Goal: Task Accomplishment & Management: Complete application form

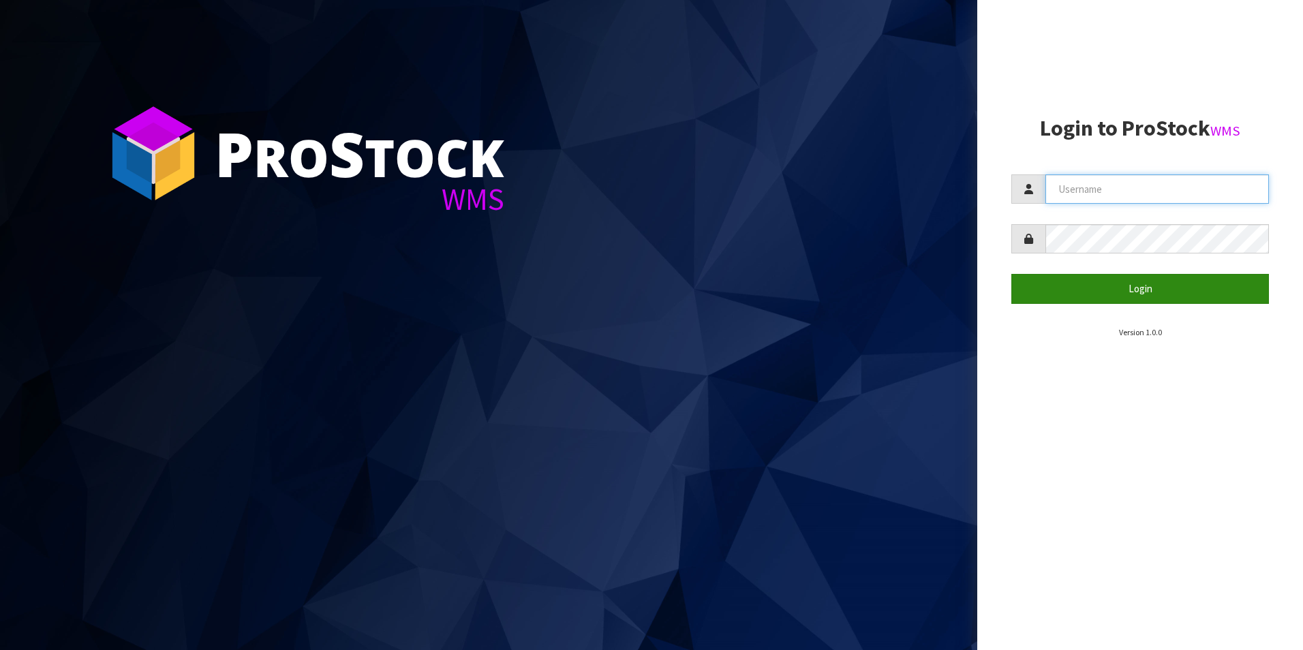
type input "NEOGEN"
drag, startPoint x: 1113, startPoint y: 286, endPoint x: 1035, endPoint y: 257, distance: 82.8
click at [1113, 286] on button "Login" at bounding box center [1141, 288] width 258 height 29
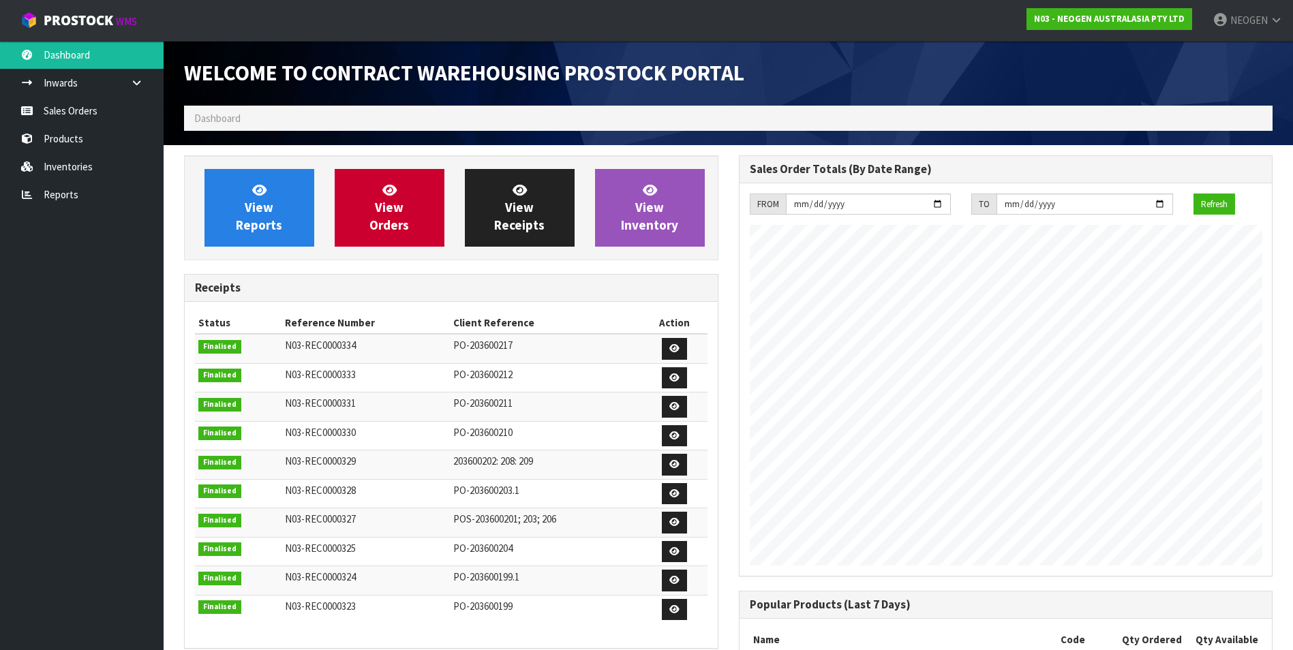
scroll to position [756, 554]
click at [75, 112] on link "Sales Orders" at bounding box center [82, 111] width 164 height 28
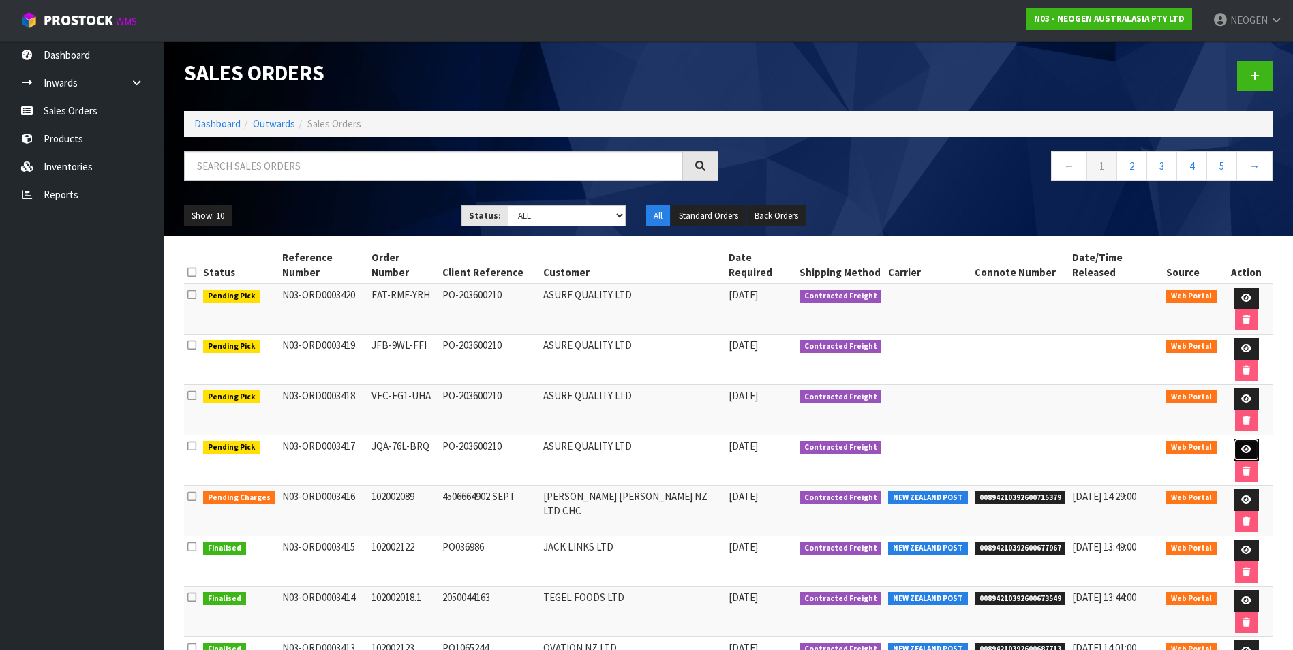
click at [1241, 445] on icon at bounding box center [1246, 449] width 10 height 9
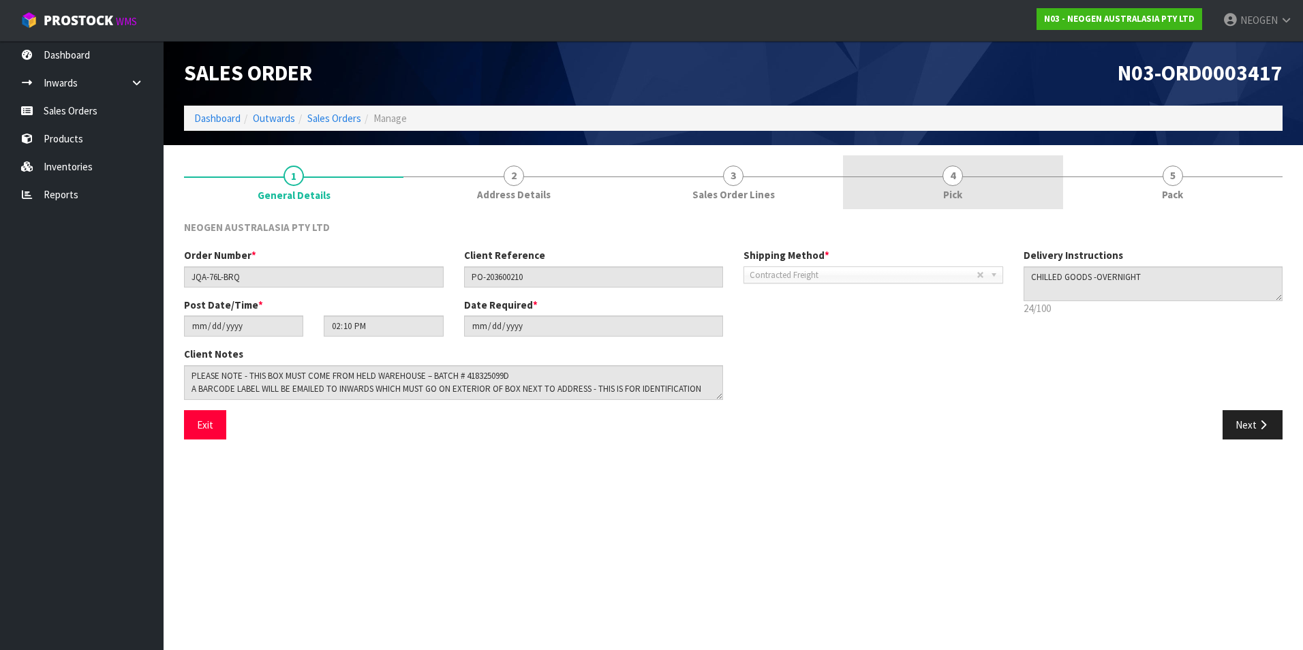
click at [950, 181] on span "4" at bounding box center [953, 176] width 20 height 20
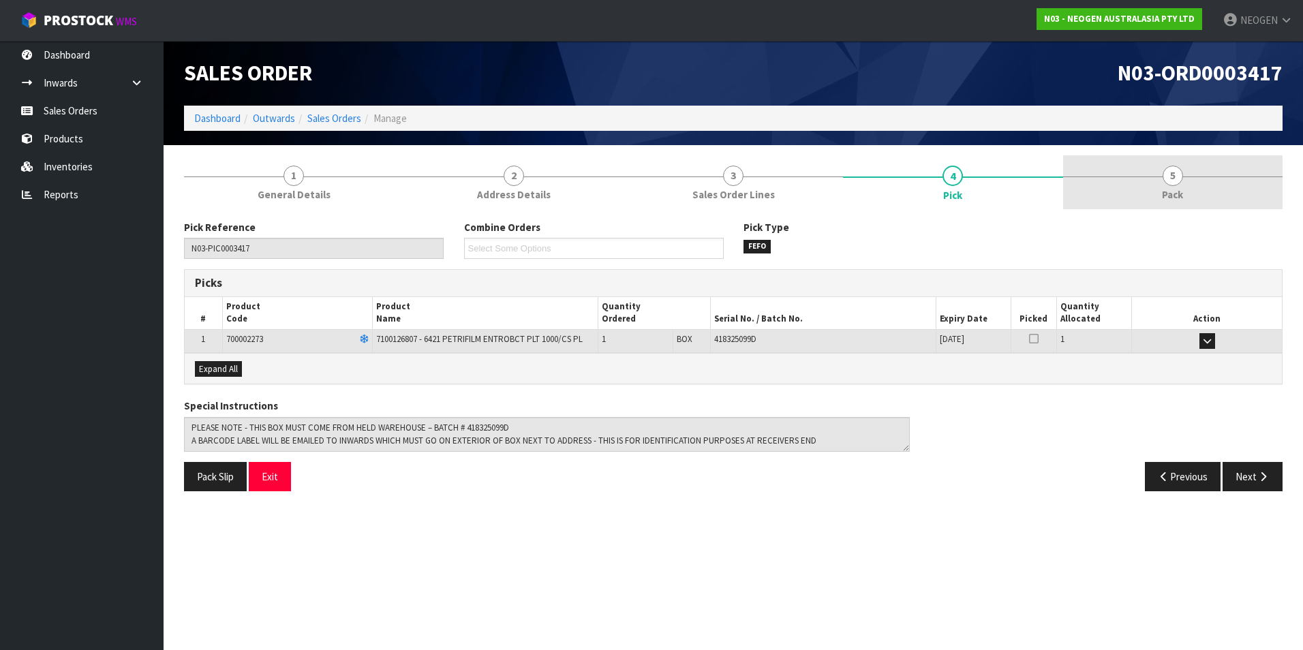
click at [1179, 175] on span "5" at bounding box center [1173, 176] width 20 height 20
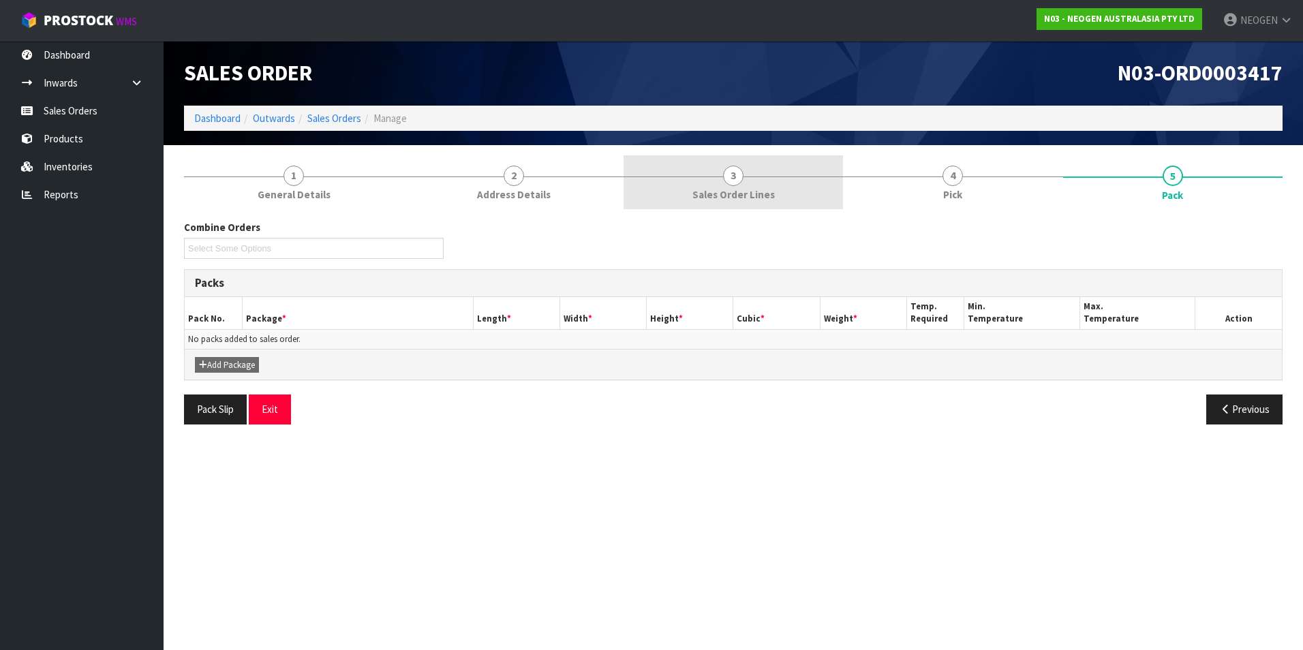
click at [735, 183] on span "3" at bounding box center [733, 176] width 20 height 20
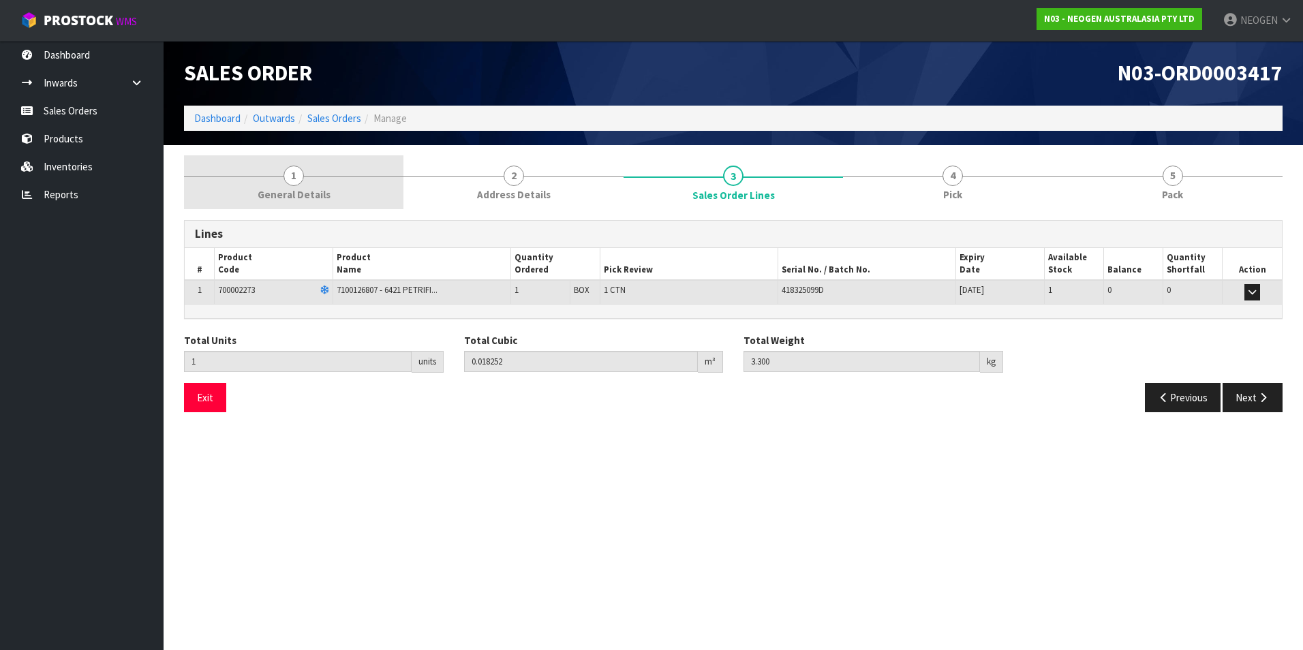
click at [286, 188] on span "General Details" at bounding box center [294, 194] width 73 height 14
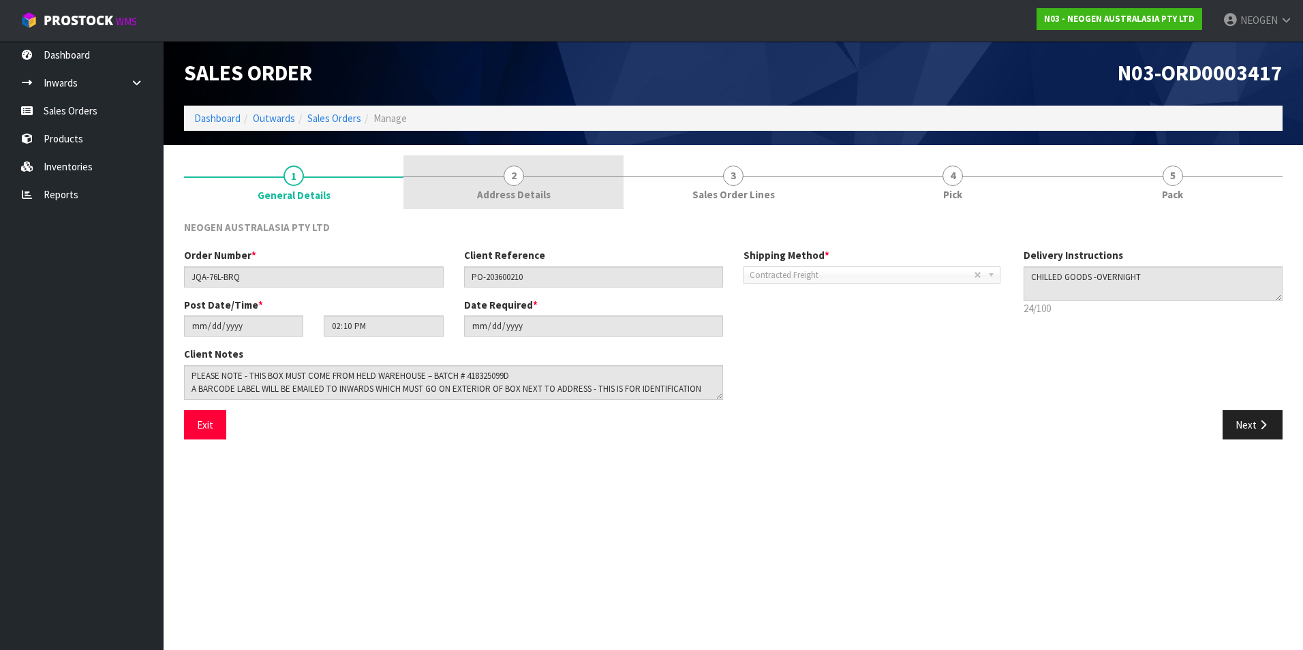
click at [506, 186] on link "2 Address Details" at bounding box center [514, 182] width 220 height 54
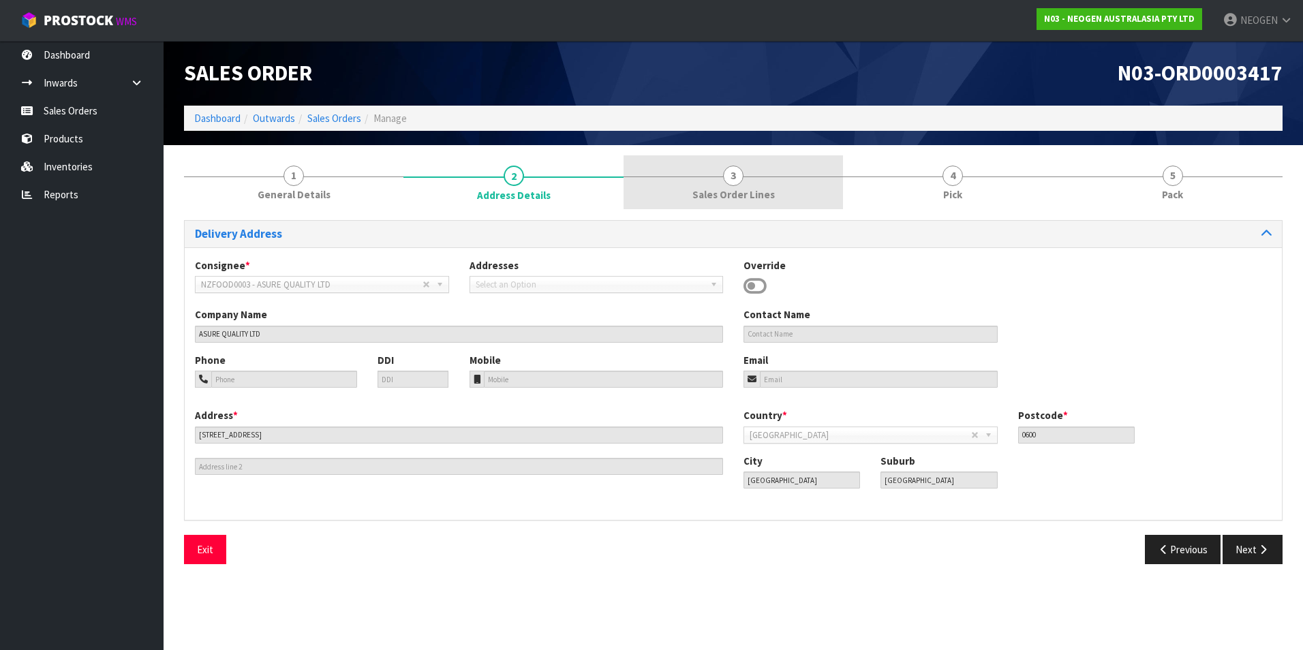
click at [732, 184] on span "3" at bounding box center [733, 176] width 20 height 20
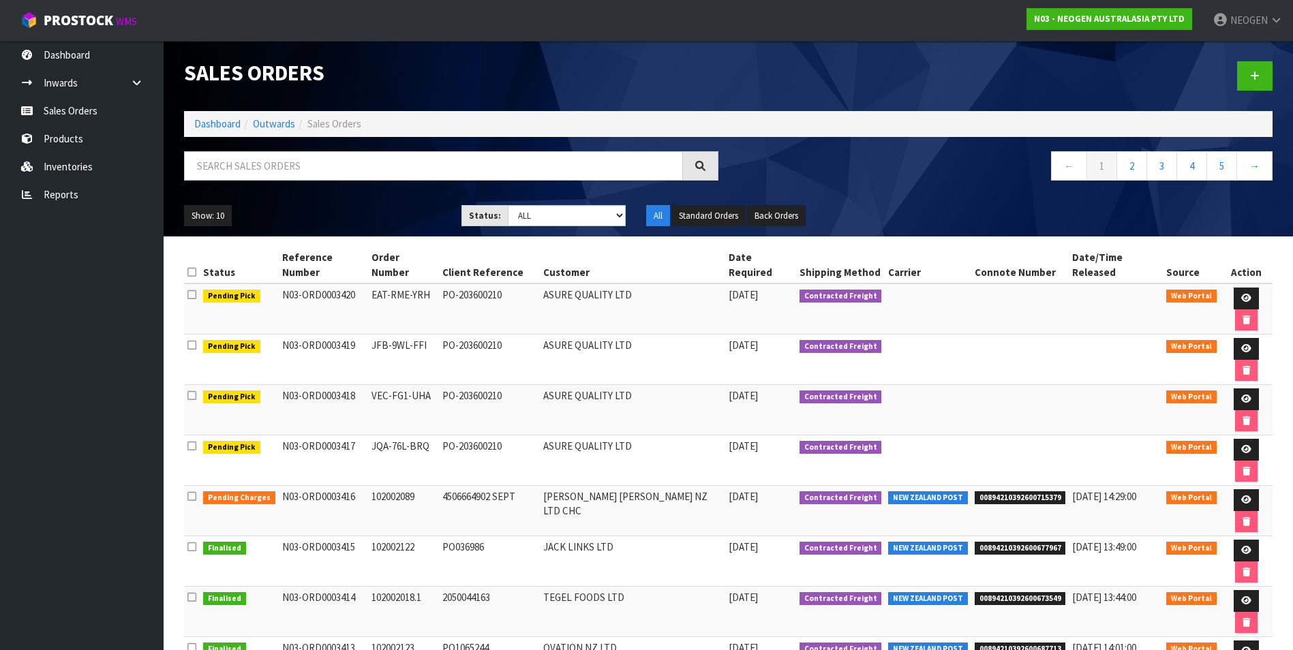
scroll to position [15, 0]
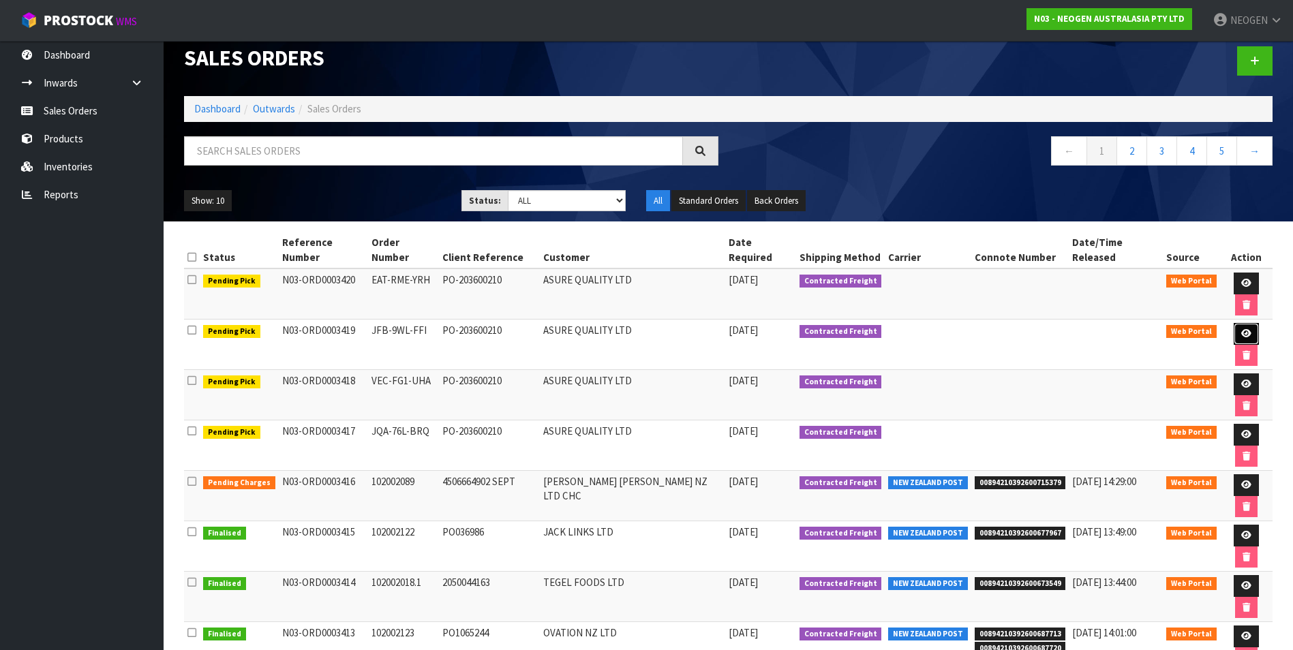
click at [1241, 329] on icon at bounding box center [1246, 333] width 10 height 9
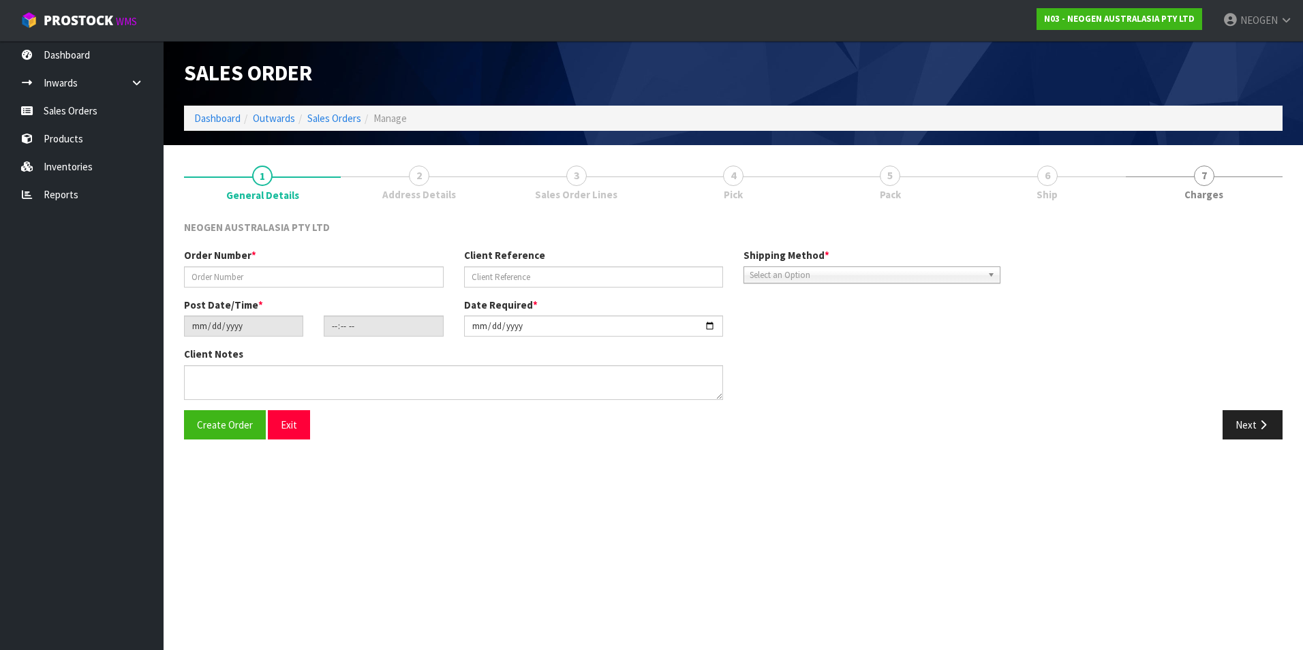
type input "JFB-9WL-FFI"
type input "PO-203600210"
type input "[DATE]"
type input "14:59:00.000"
type input "[DATE]"
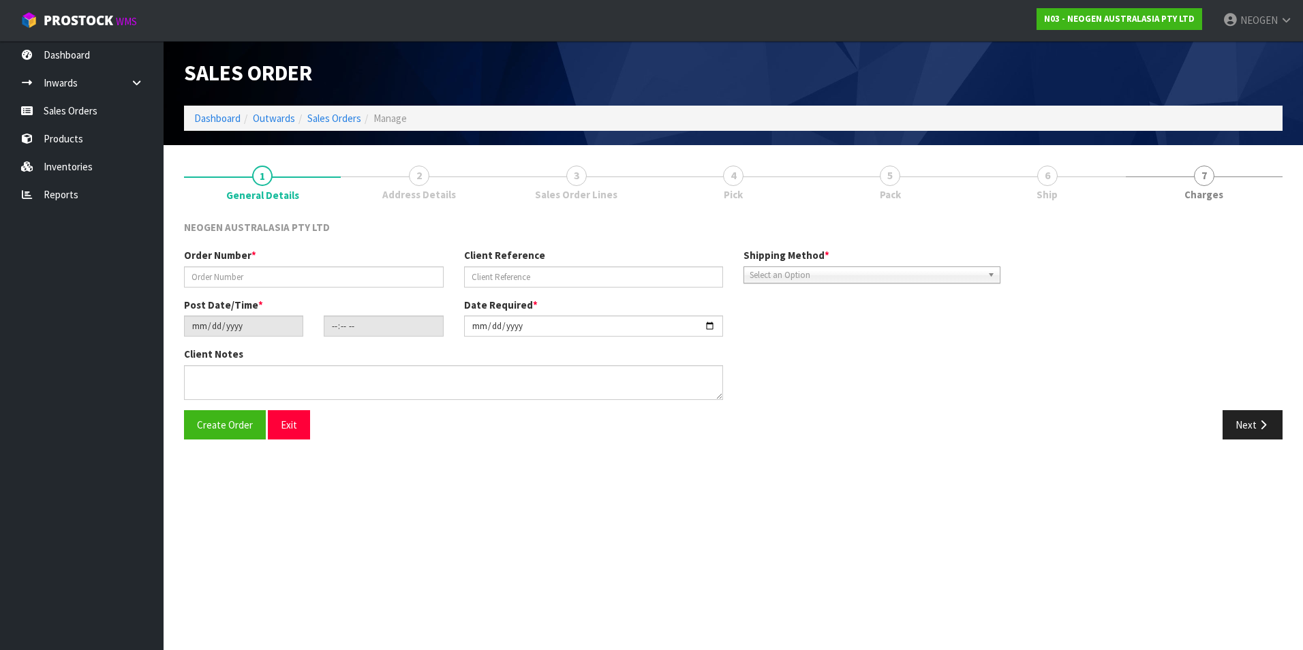
type textarea "PLEASE NOTE - THIS BOX MUST COME FROM HELD WAREHOUSE – BATCH # 418325043F A BAR…"
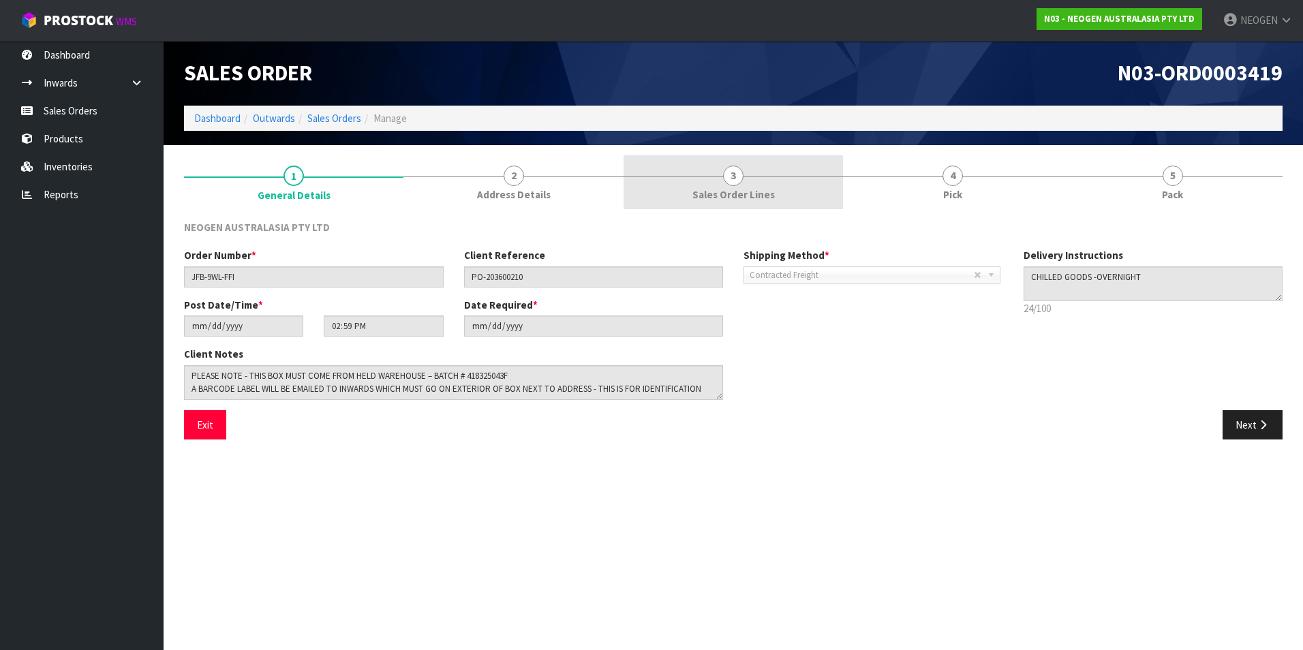
click at [728, 191] on span "Sales Order Lines" at bounding box center [734, 194] width 82 height 14
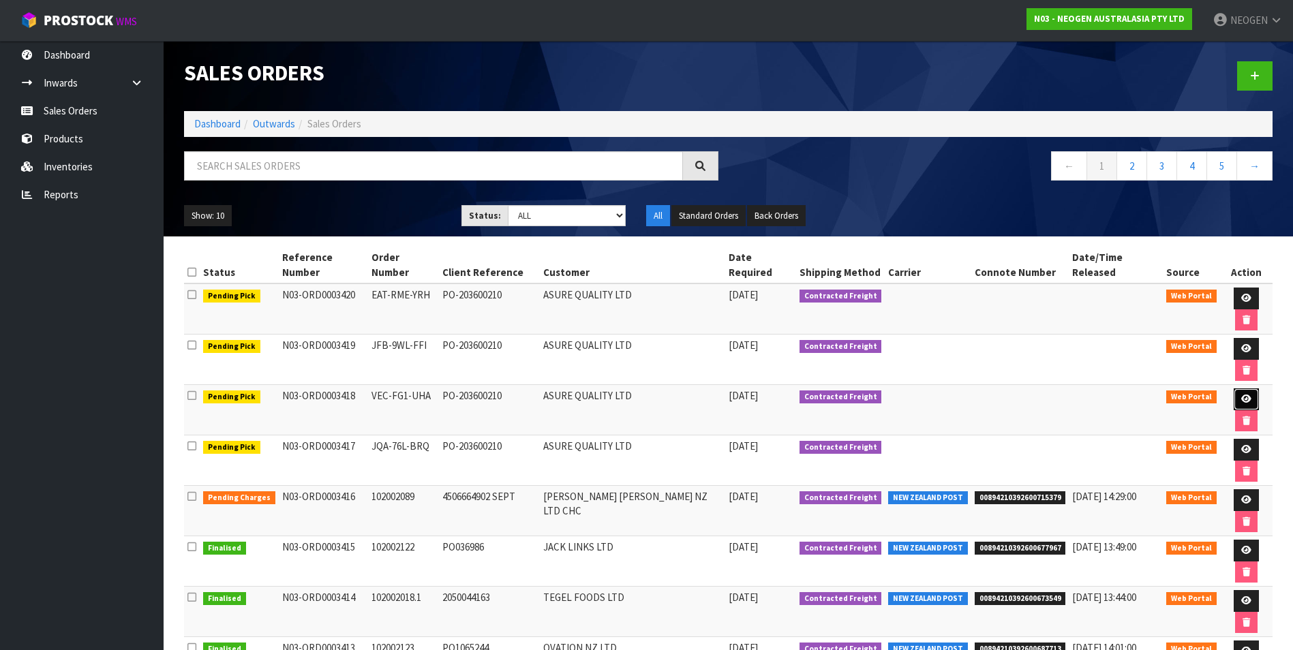
click at [1241, 395] on icon at bounding box center [1246, 399] width 10 height 9
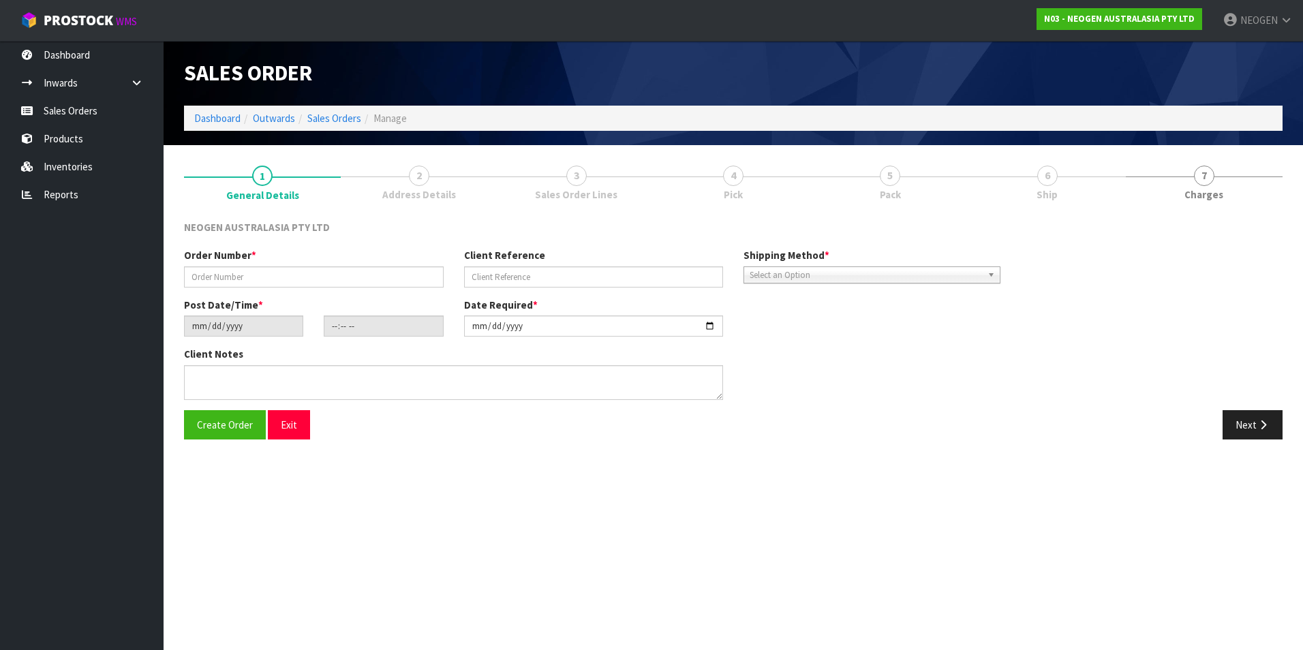
type input "VEC-FG1-UHA"
type input "PO-203600210"
type input "[DATE]"
type input "14:23:00.000"
type input "[DATE]"
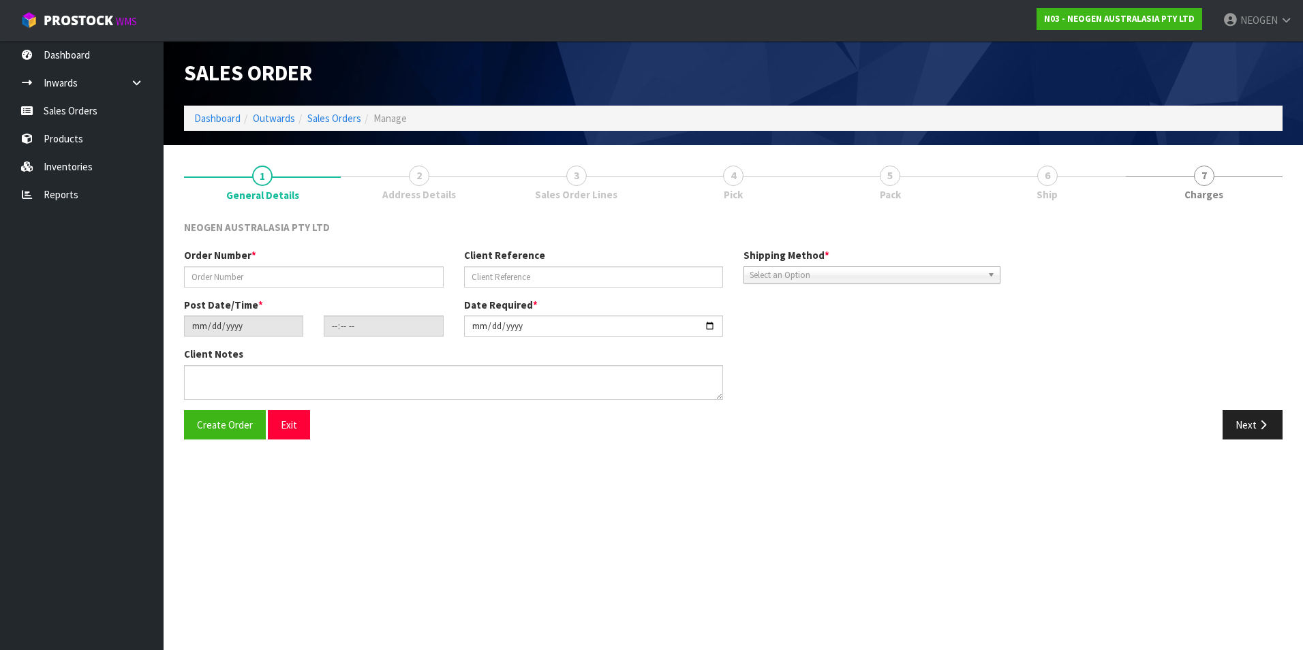
type textarea "PLEASE NOTE - THIS BOX MUST COME FROM HELD WAREHOUSE – BATCH # 418325130A A BAR…"
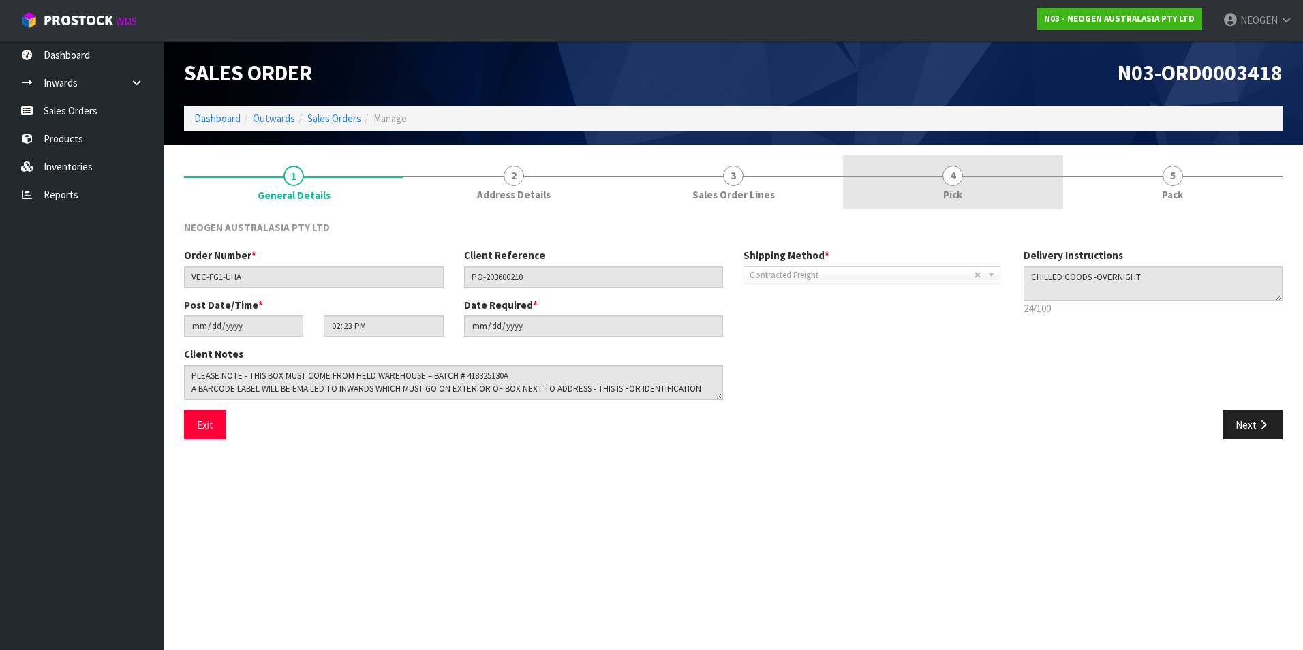
click at [945, 190] on span "Pick" at bounding box center [952, 194] width 19 height 14
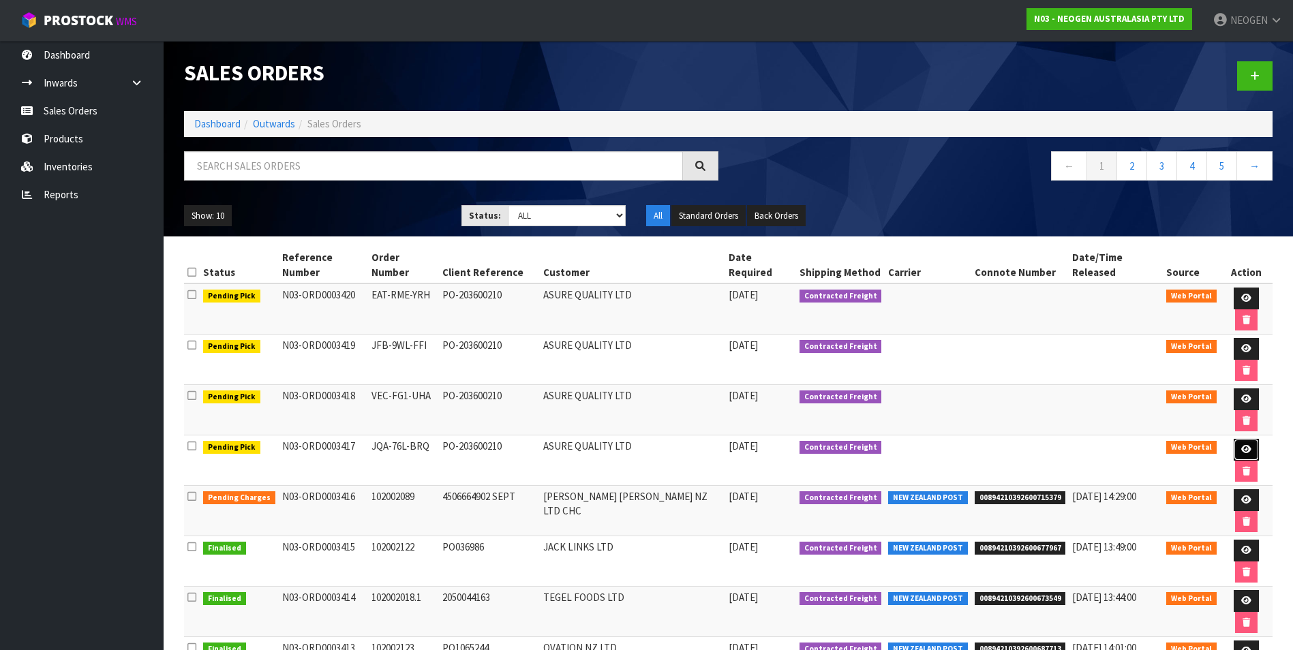
click at [1241, 445] on icon at bounding box center [1246, 449] width 10 height 9
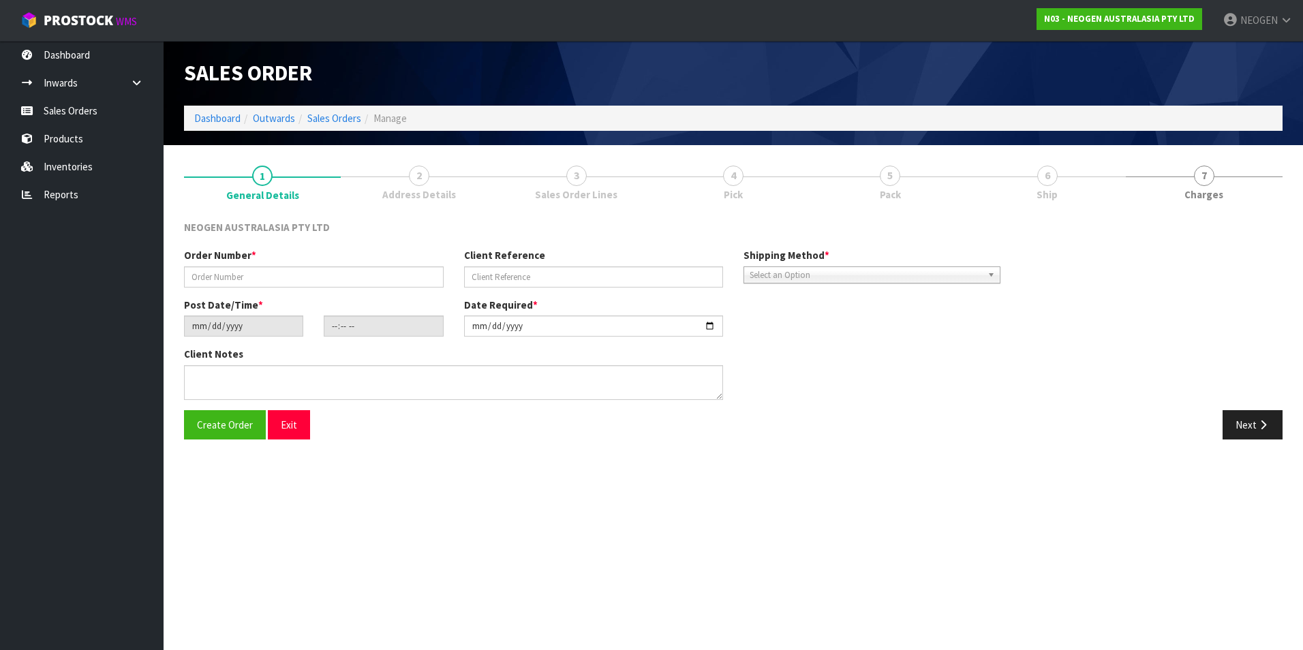
type input "JQA-76L-BRQ"
type input "PO-203600210"
type input "[DATE]"
type input "14:10:00.000"
type input "[DATE]"
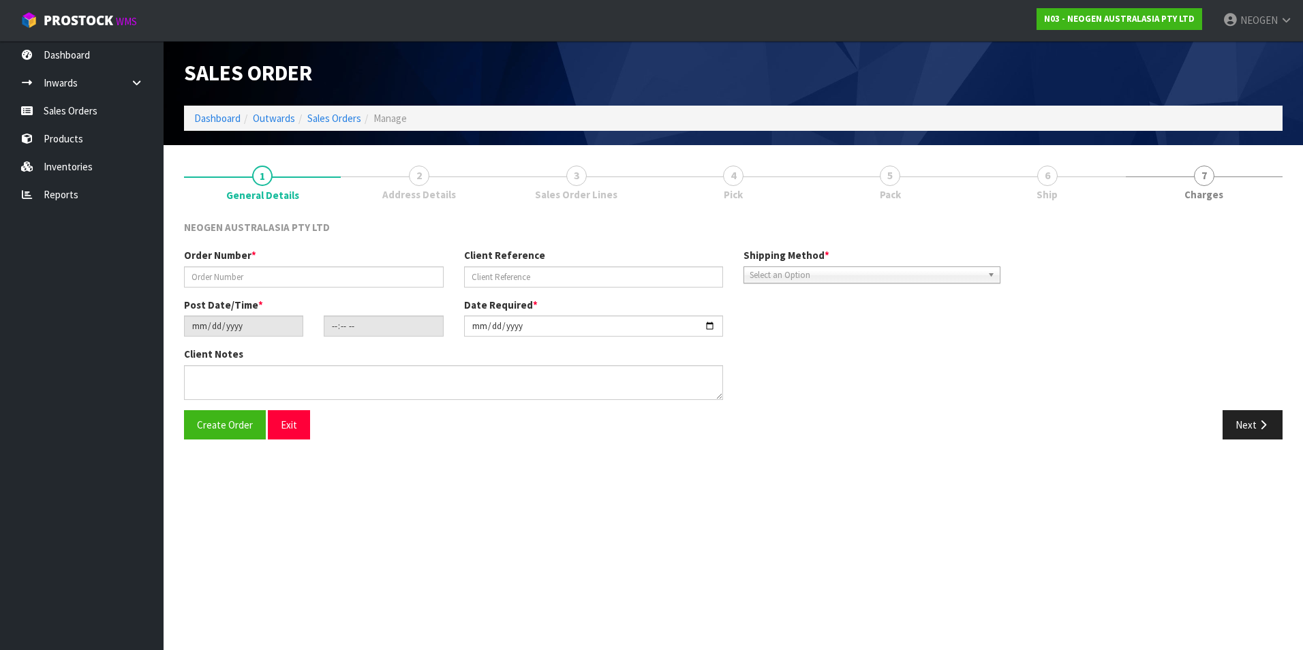
type textarea "PLEASE NOTE - THIS BOX MUST COME FROM HELD WAREHOUSE – BATCH # 418325099D A BAR…"
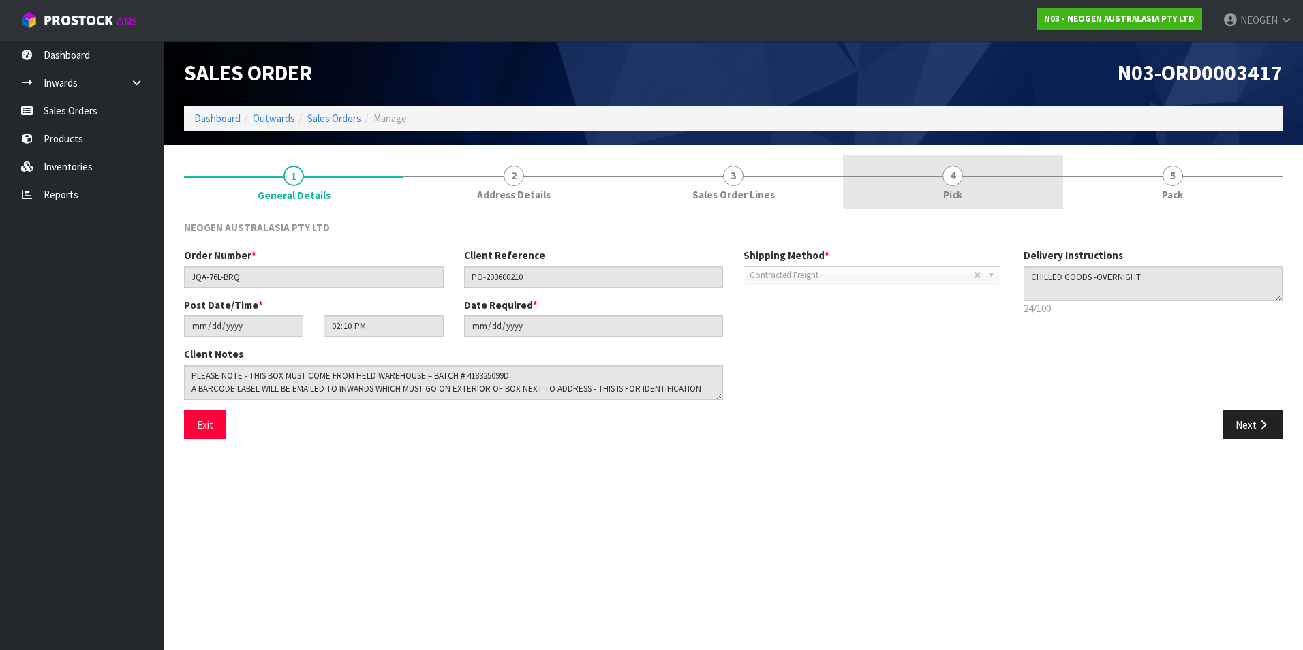
click at [954, 182] on span "4" at bounding box center [953, 176] width 20 height 20
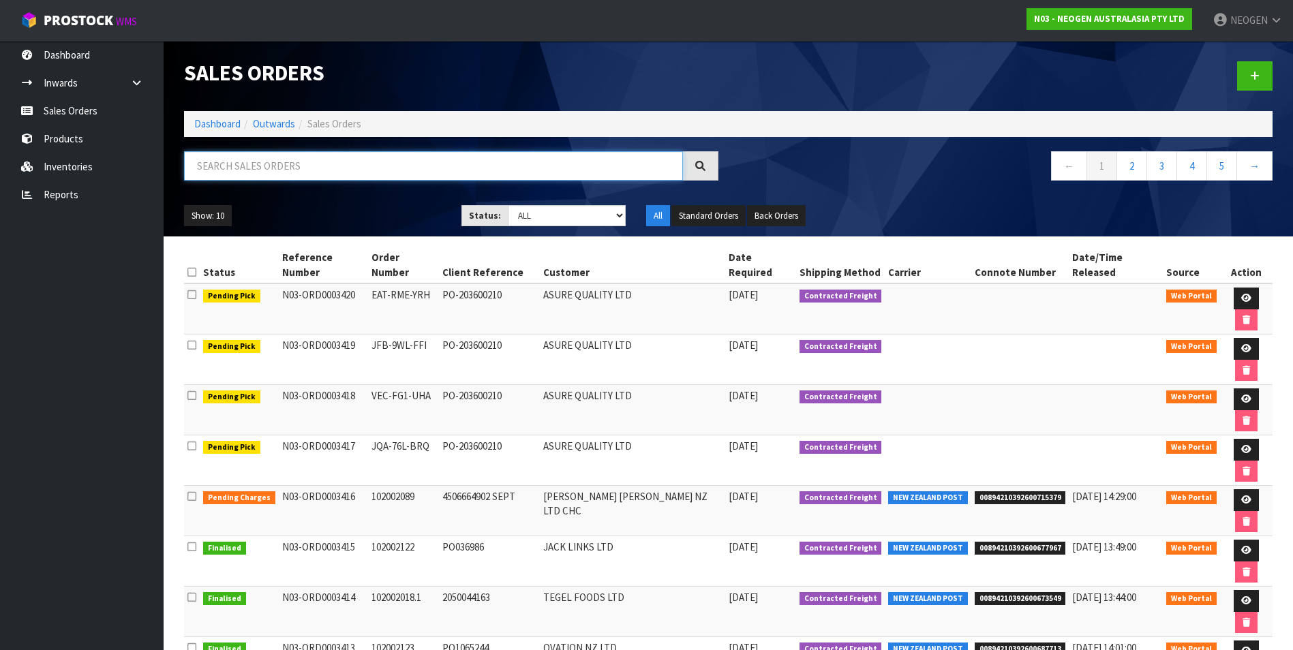
click at [230, 172] on input "text" at bounding box center [433, 165] width 499 height 29
paste input "102002071"
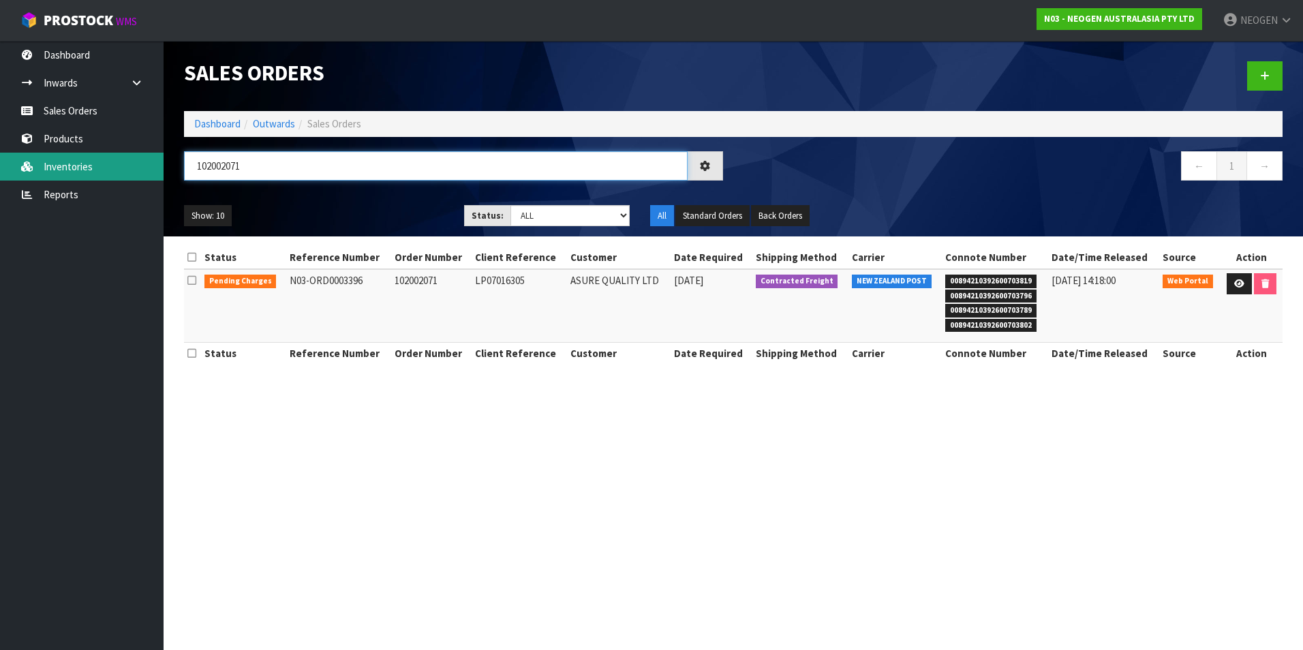
drag, startPoint x: 271, startPoint y: 170, endPoint x: 54, endPoint y: 166, distance: 216.8
click at [54, 166] on body "Toggle navigation ProStock WMS N03 - NEOGEN AUSTRALASIA PTY LTD NEOGEN Logout D…" at bounding box center [651, 325] width 1303 height 650
paste input "1690"
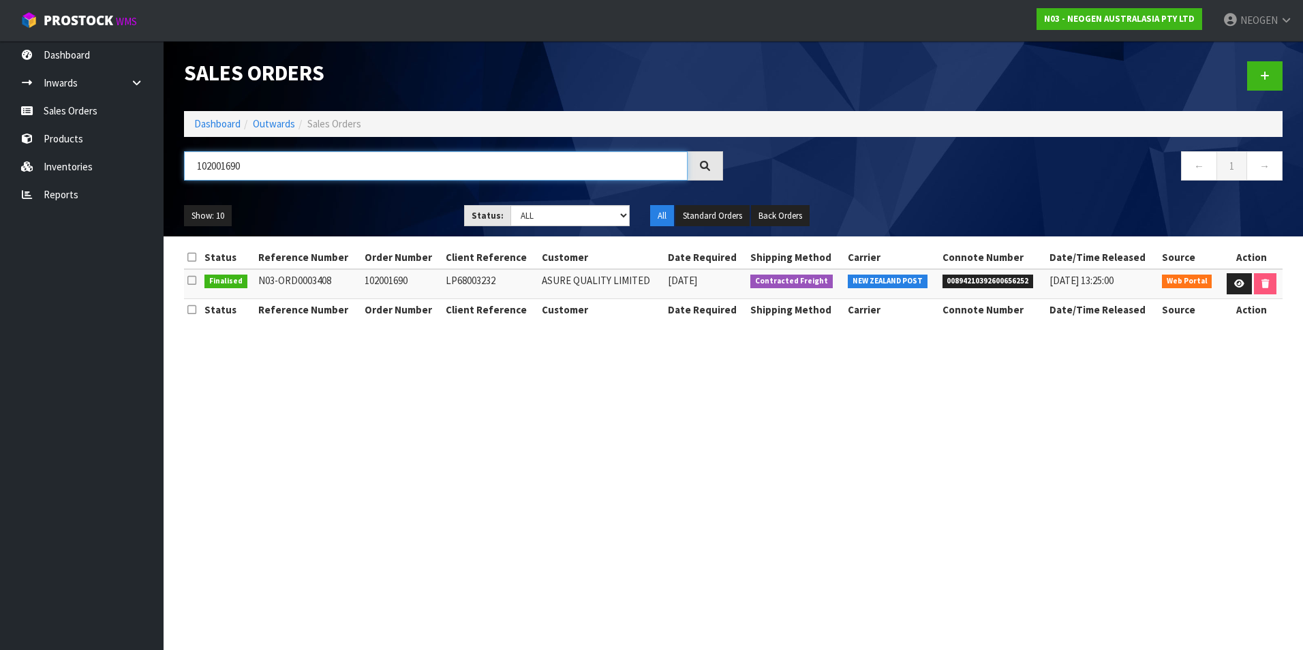
type input "102001690"
click at [1241, 284] on icon at bounding box center [1240, 283] width 10 height 9
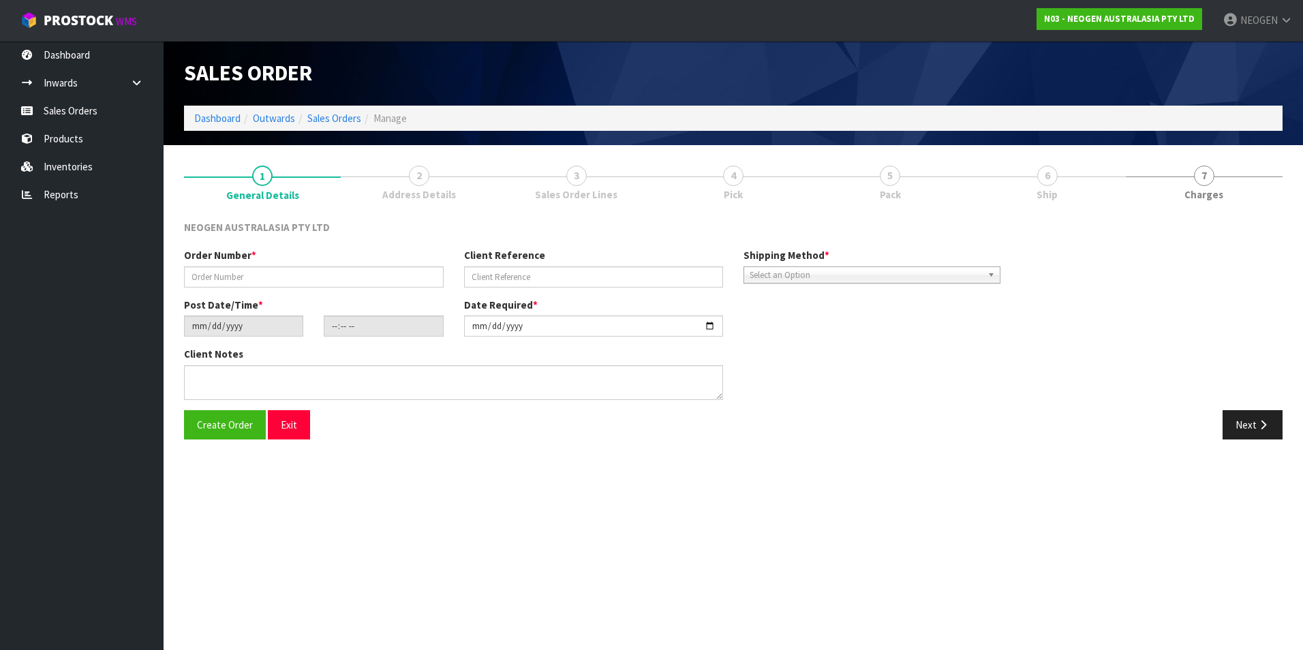
type input "102001690"
type input "LP68003232"
type input "[DATE]"
type input "09:41:00.000"
type input "[DATE]"
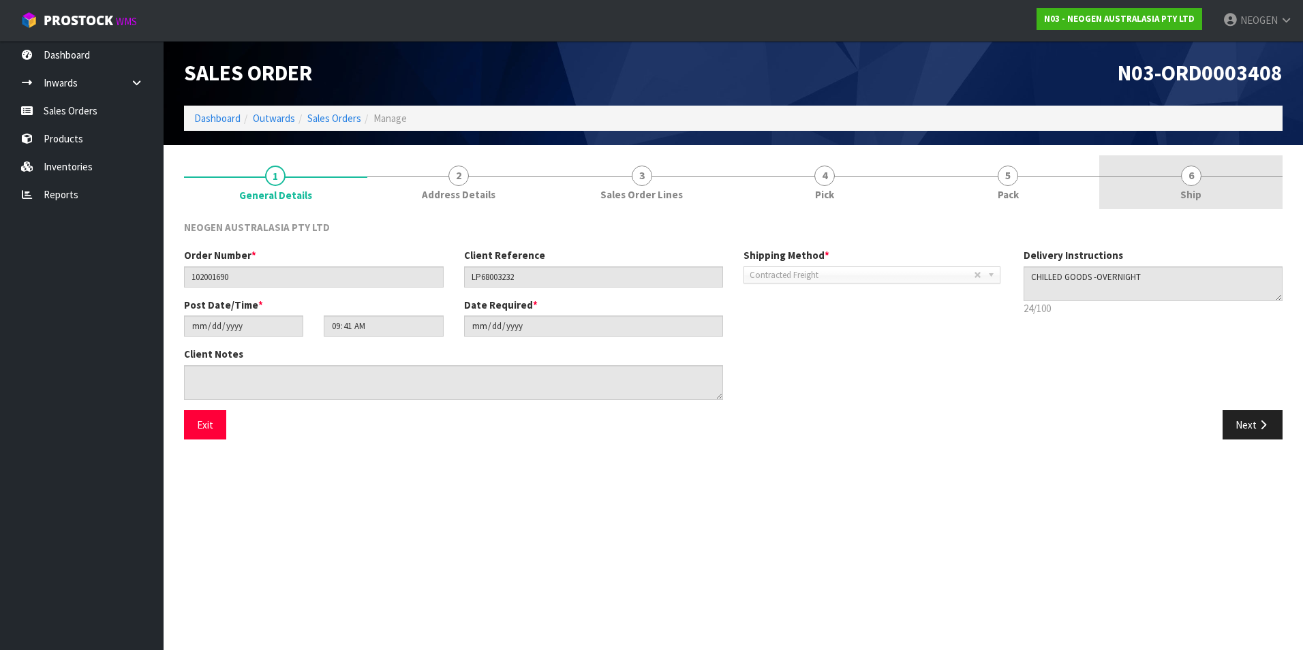
click at [1185, 179] on span "6" at bounding box center [1191, 176] width 20 height 20
